Goal: Transaction & Acquisition: Purchase product/service

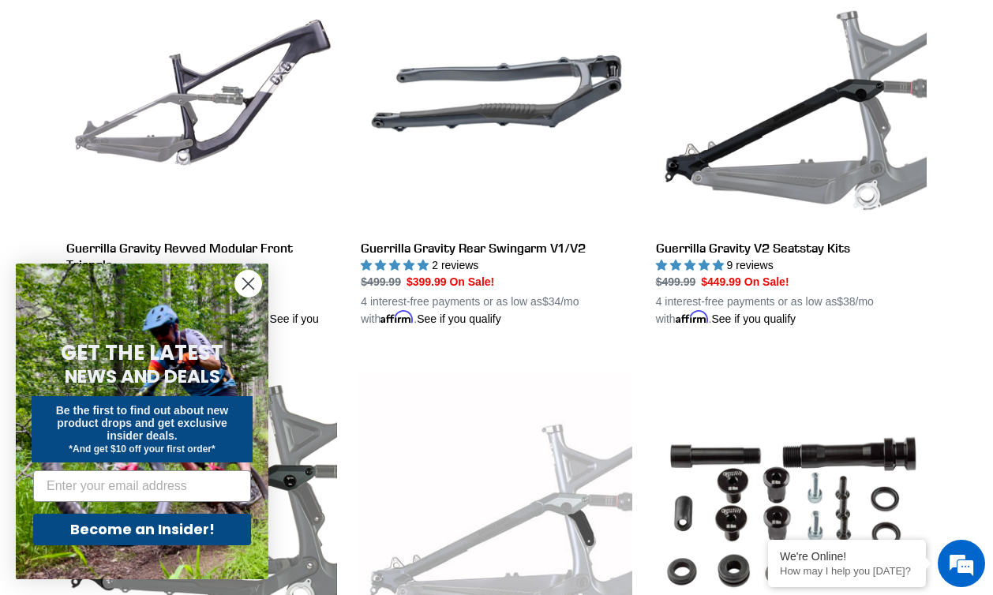
scroll to position [535, 0]
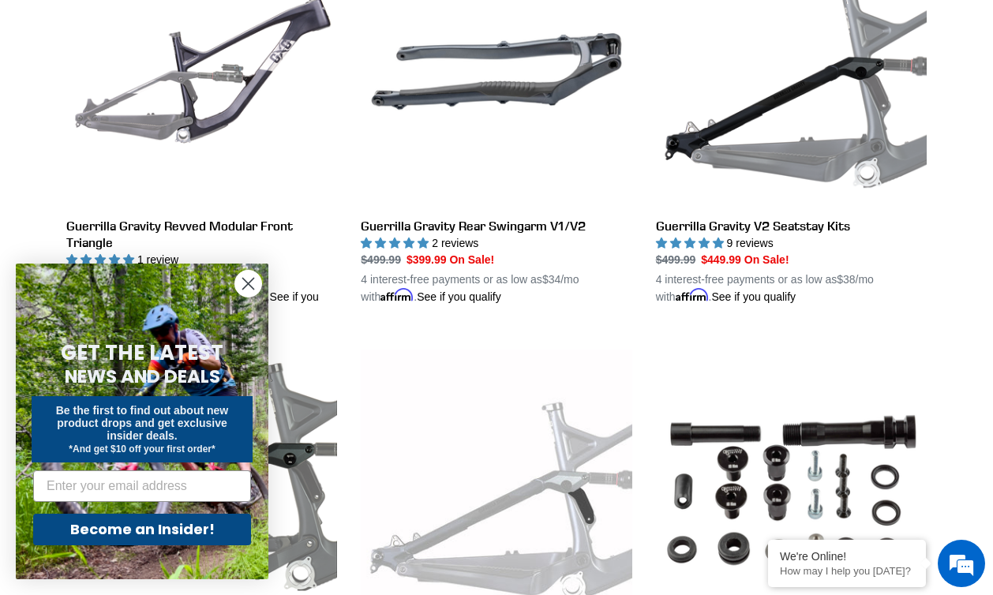
click at [252, 283] on circle "Close dialog" at bounding box center [248, 284] width 26 height 26
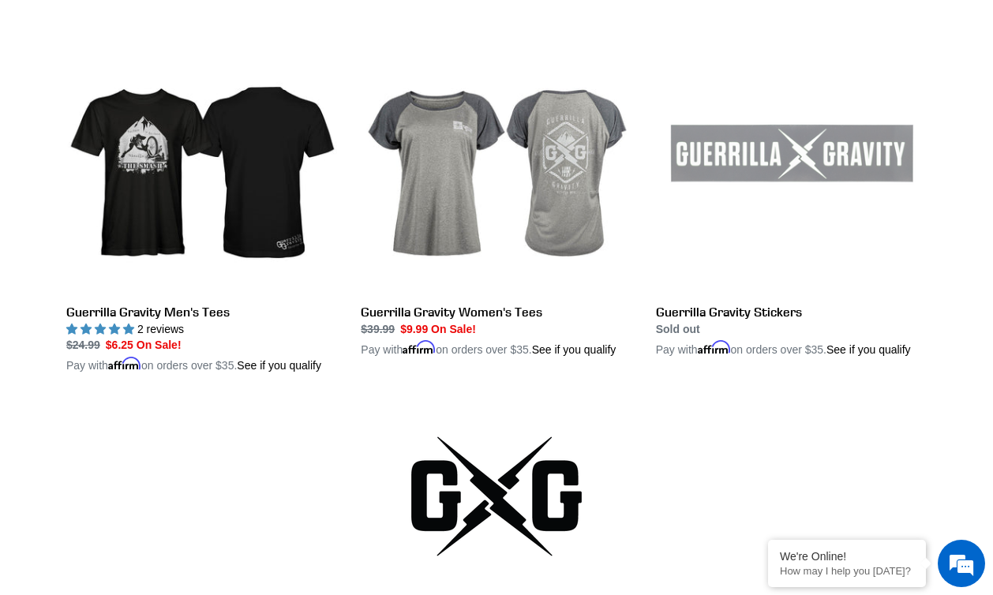
scroll to position [3223, 0]
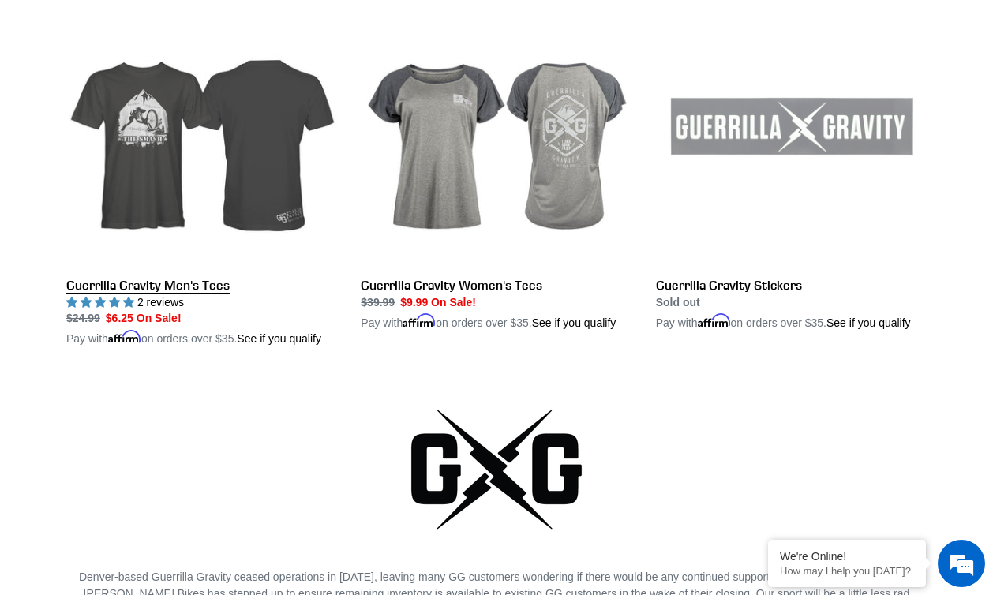
click at [240, 245] on link "Guerrilla Gravity Men's Tees" at bounding box center [201, 170] width 271 height 353
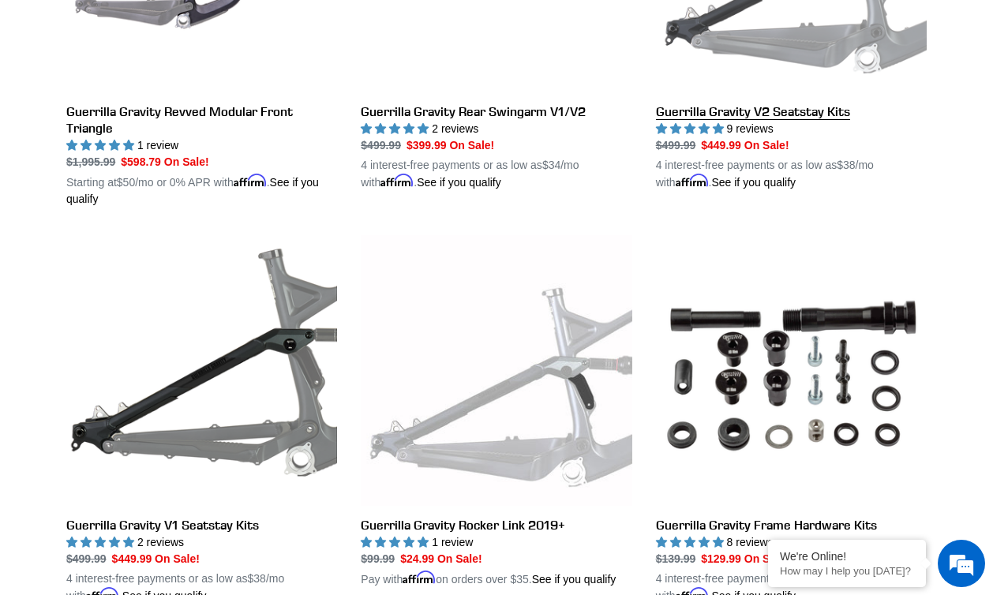
scroll to position [669, 0]
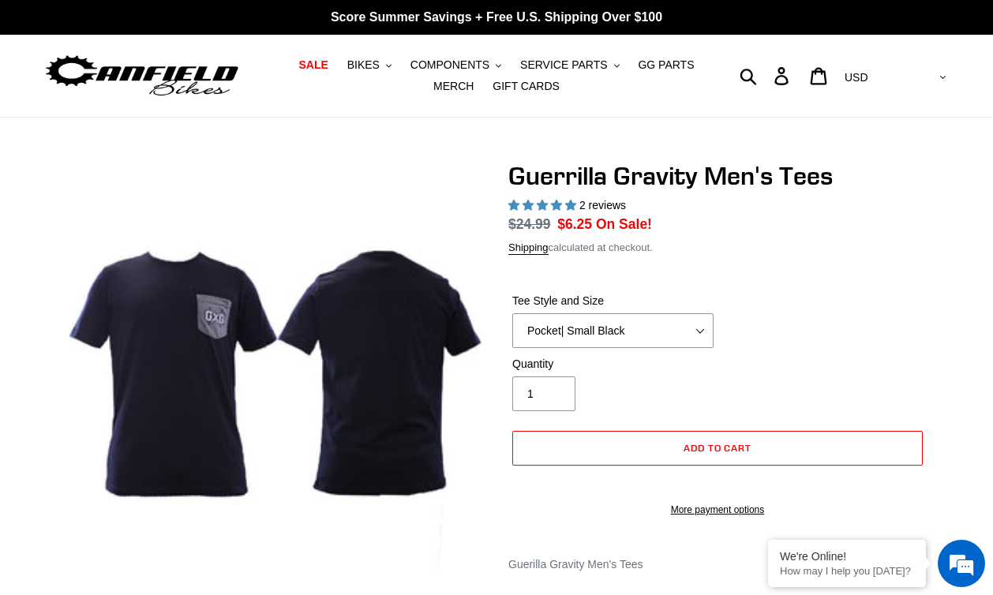
select select "highest-rating"
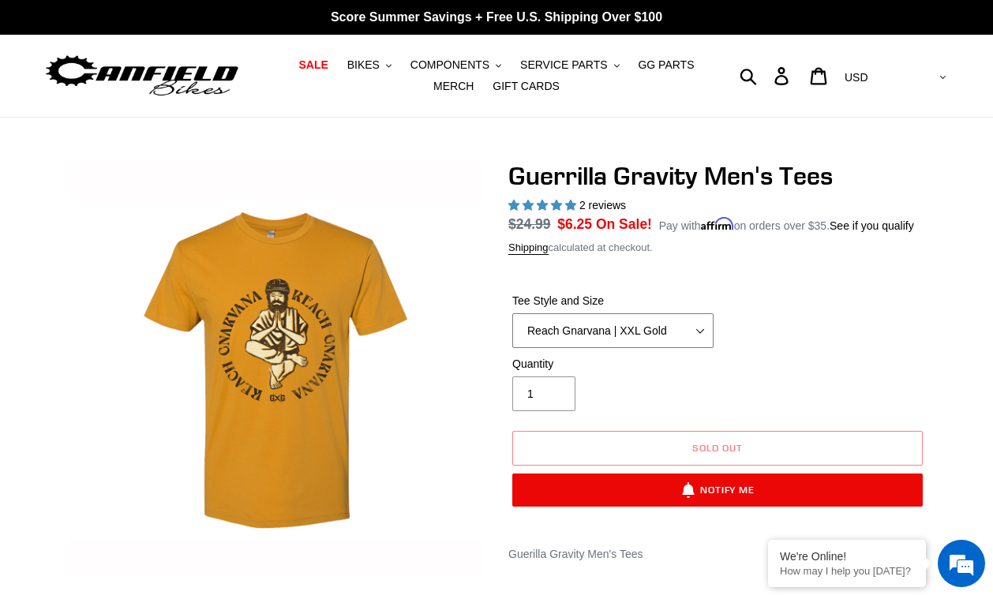
select select "Shred Dogg | XXL Black"
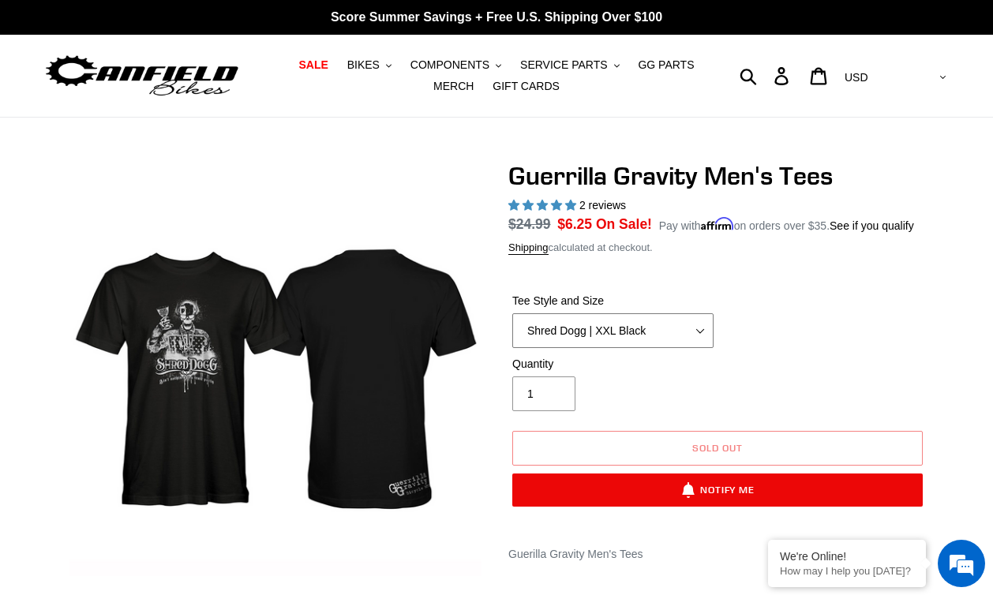
scroll to position [35, 0]
